Goal: Task Accomplishment & Management: Manage account settings

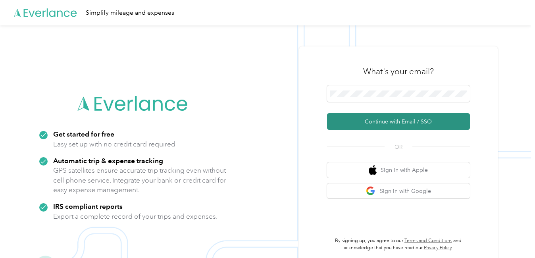
click at [383, 120] on button "Continue with Email / SSO" at bounding box center [398, 121] width 143 height 17
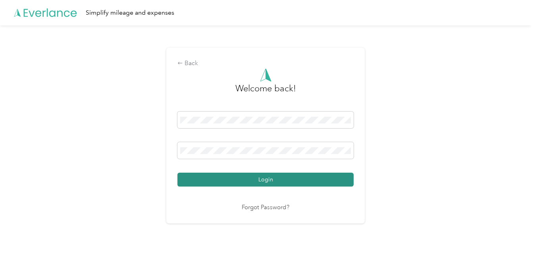
click at [278, 177] on button "Login" at bounding box center [265, 180] width 176 height 14
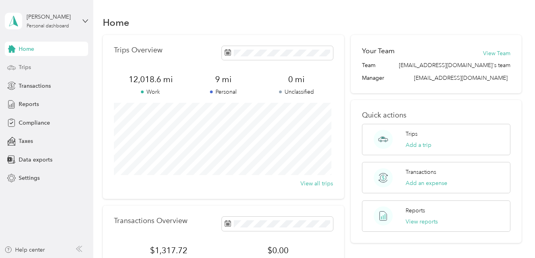
click at [27, 66] on span "Trips" at bounding box center [25, 67] width 12 height 8
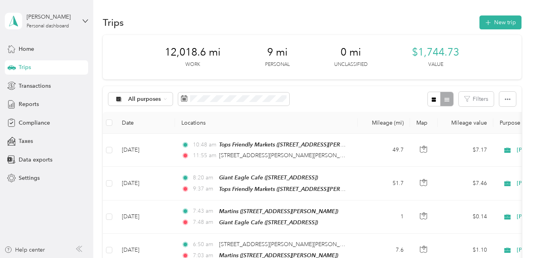
drag, startPoint x: 517, startPoint y: 0, endPoint x: 419, endPoint y: 9, distance: 98.9
click at [309, 18] on div "Trips New trip" at bounding box center [312, 22] width 419 height 17
click at [287, 19] on div "Trips New trip" at bounding box center [312, 22] width 419 height 17
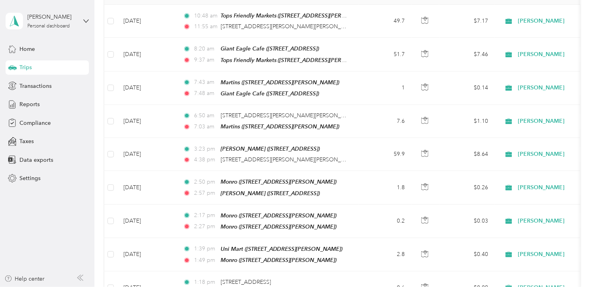
scroll to position [133, 0]
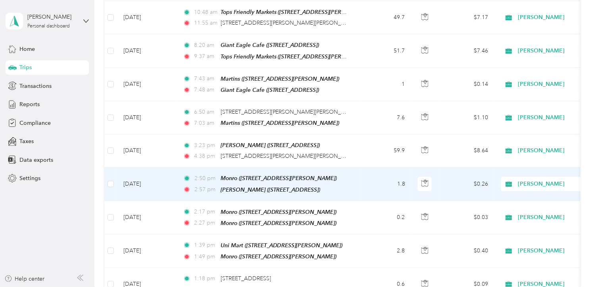
click at [513, 181] on icon at bounding box center [509, 184] width 10 height 6
click at [513, 207] on span "Personal" at bounding box center [545, 206] width 87 height 8
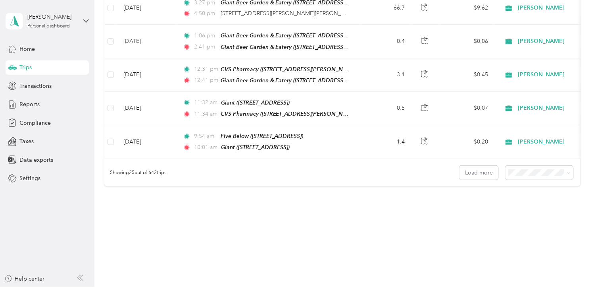
scroll to position [808, 0]
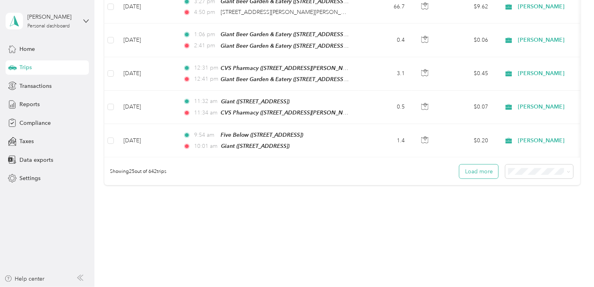
click at [481, 164] on button "Load more" at bounding box center [479, 171] width 39 height 14
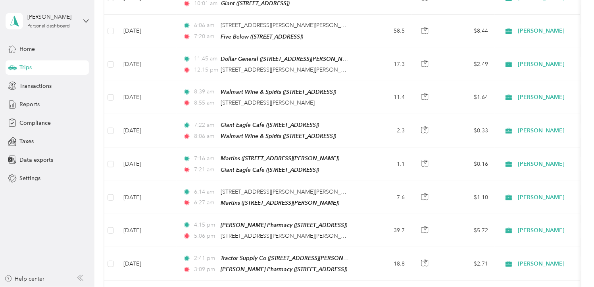
scroll to position [966, 0]
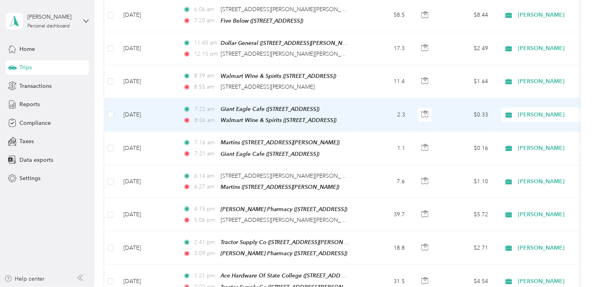
click at [535, 110] on span "[PERSON_NAME]" at bounding box center [554, 114] width 73 height 9
click at [534, 129] on li "Personal" at bounding box center [545, 127] width 98 height 14
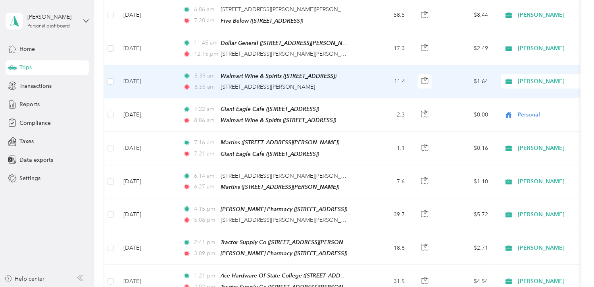
click at [525, 77] on span "[PERSON_NAME]" at bounding box center [554, 81] width 73 height 9
click at [526, 93] on span "Personal" at bounding box center [552, 94] width 73 height 8
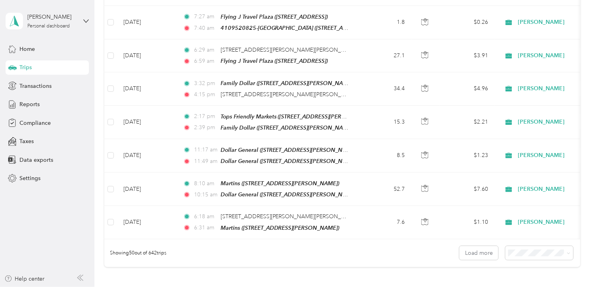
scroll to position [1565, 0]
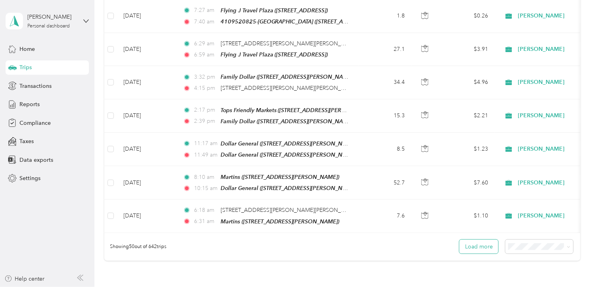
click at [480, 239] on button "Load more" at bounding box center [479, 246] width 39 height 14
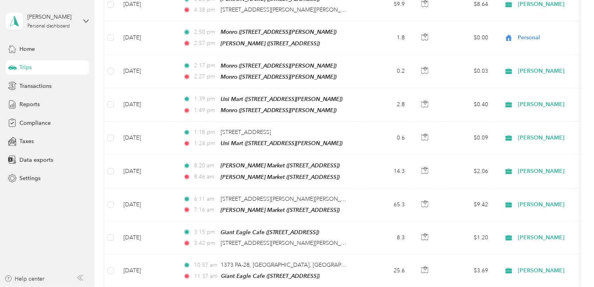
scroll to position [0, 0]
